Goal: Information Seeking & Learning: Compare options

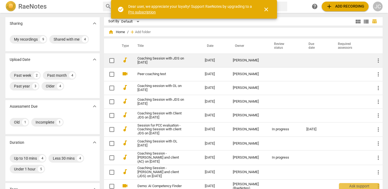
click at [113, 60] on input "checkbox" at bounding box center [111, 60] width 11 height 6
checkbox input "false"
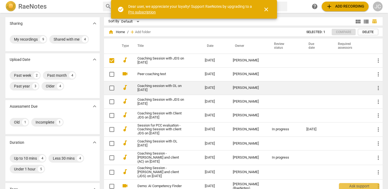
click at [110, 88] on input "checkbox" at bounding box center [111, 88] width 11 height 6
checkbox input "false"
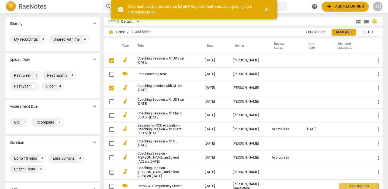
click at [339, 31] on span "Compare" at bounding box center [343, 32] width 15 height 5
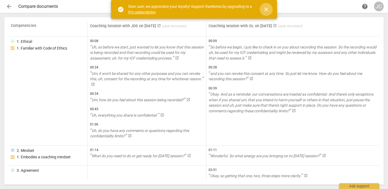
click at [265, 10] on span "close" at bounding box center [266, 9] width 6 height 6
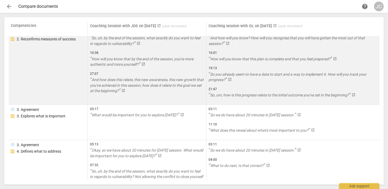
scroll to position [278, 0]
click at [144, 136] on td "05:17 What would be important for you to explore [DATE]? launch" at bounding box center [147, 121] width 118 height 35
